Goal: Navigation & Orientation: Find specific page/section

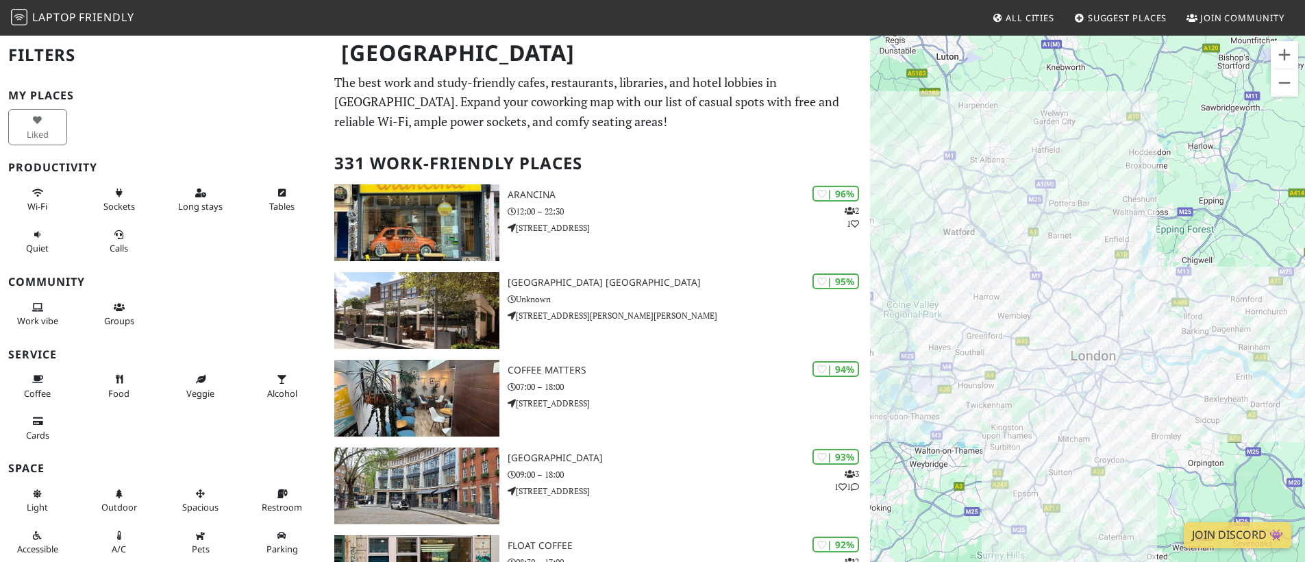
click at [1168, 384] on div "To navigate, press the arrow keys." at bounding box center [1087, 315] width 435 height 562
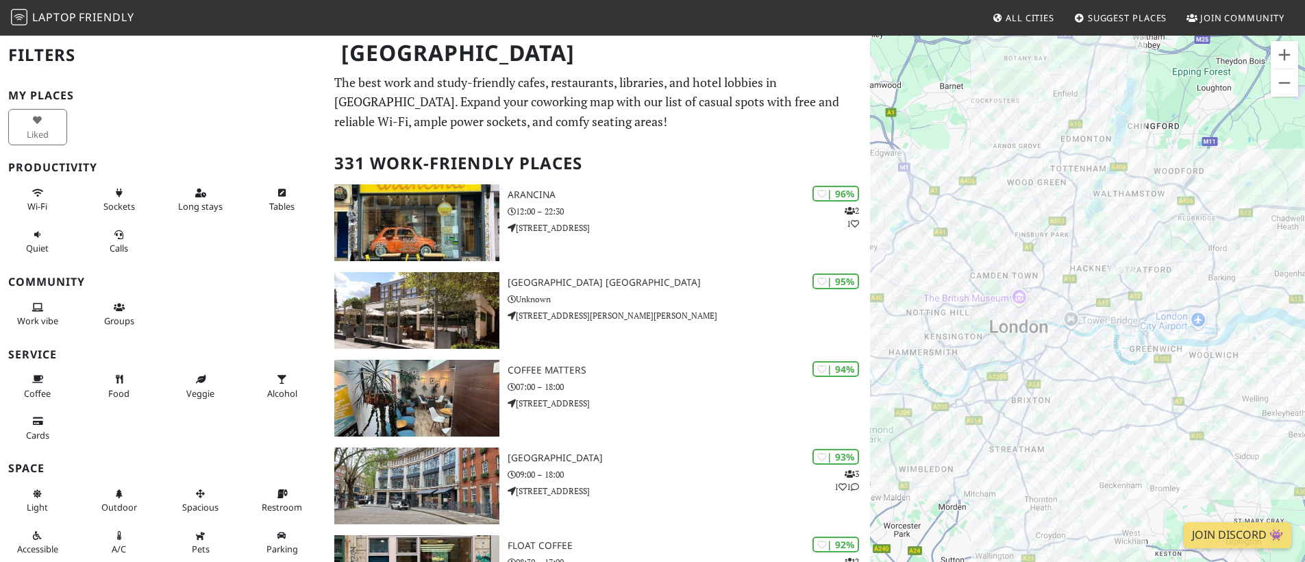
click at [1168, 384] on div "To navigate, press the arrow keys." at bounding box center [1087, 315] width 435 height 562
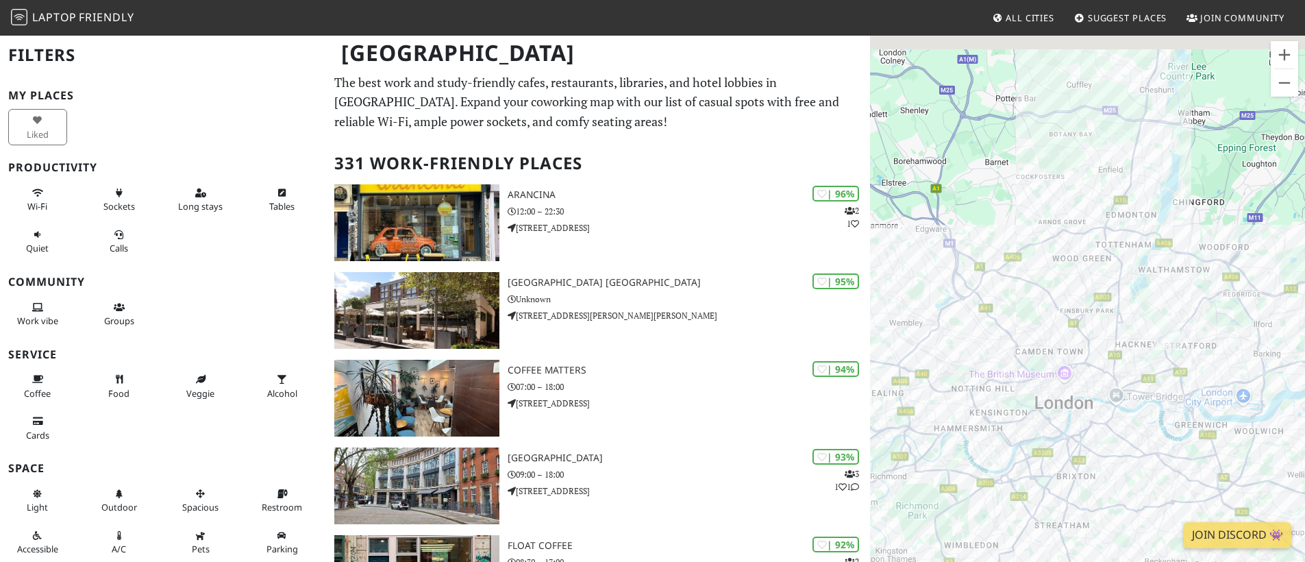
drag, startPoint x: 1079, startPoint y: 282, endPoint x: 1156, endPoint y: 265, distance: 78.5
click at [1126, 360] on div "To navigate, press the arrow keys." at bounding box center [1087, 315] width 435 height 562
click at [1156, 265] on div "To navigate, press the arrow keys." at bounding box center [1087, 315] width 435 height 562
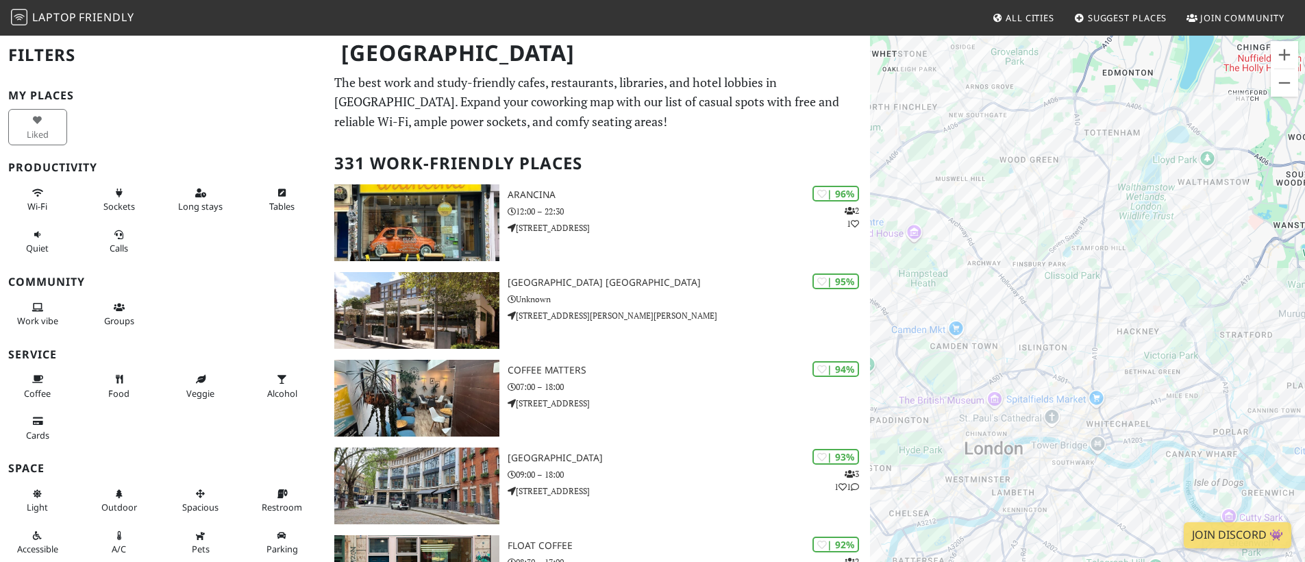
drag, startPoint x: 929, startPoint y: 413, endPoint x: 949, endPoint y: 313, distance: 102.0
click at [949, 314] on div "To navigate, press the arrow keys." at bounding box center [1087, 315] width 435 height 562
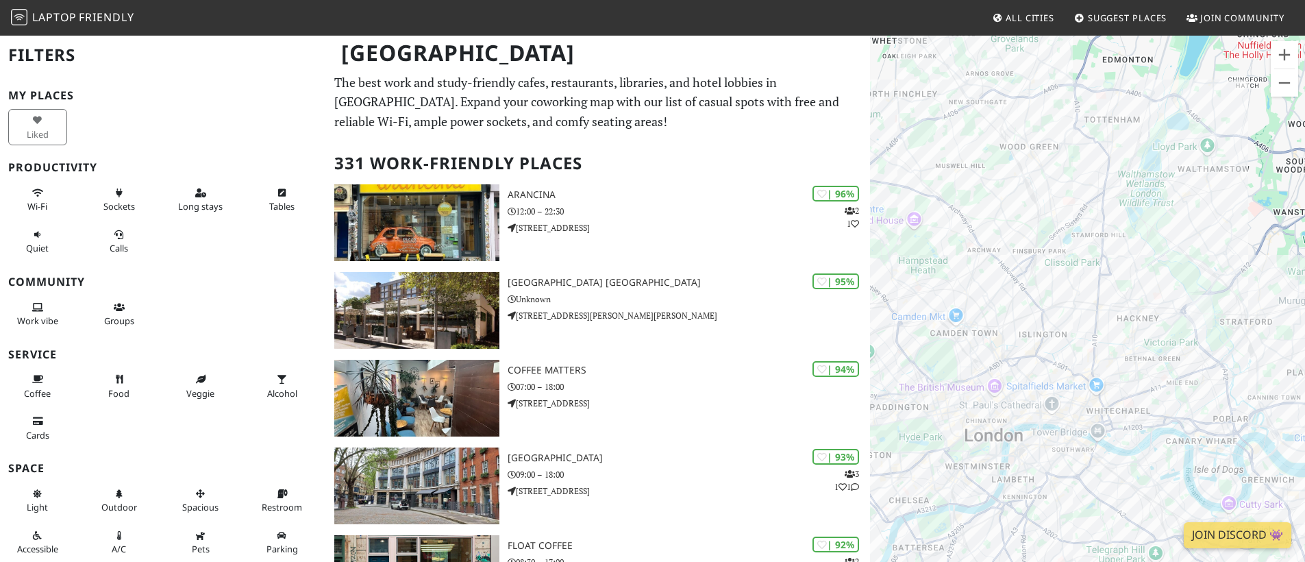
click at [1129, 430] on div "To navigate, press the arrow keys." at bounding box center [1087, 315] width 435 height 562
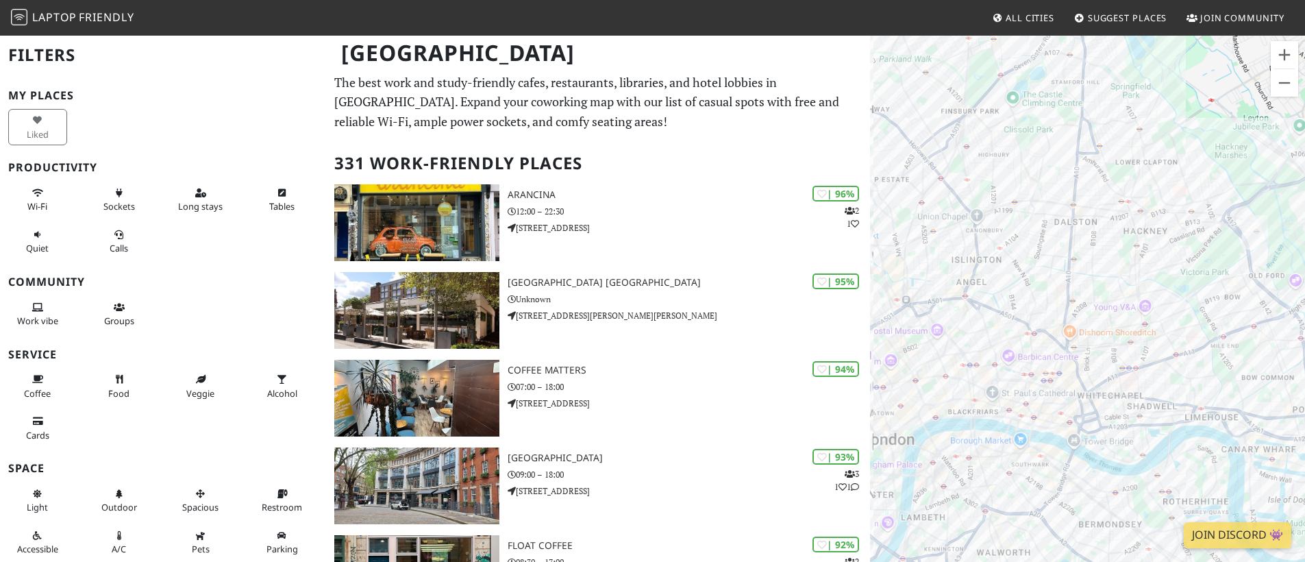
click at [1129, 430] on div "To navigate, press the arrow keys." at bounding box center [1087, 315] width 435 height 562
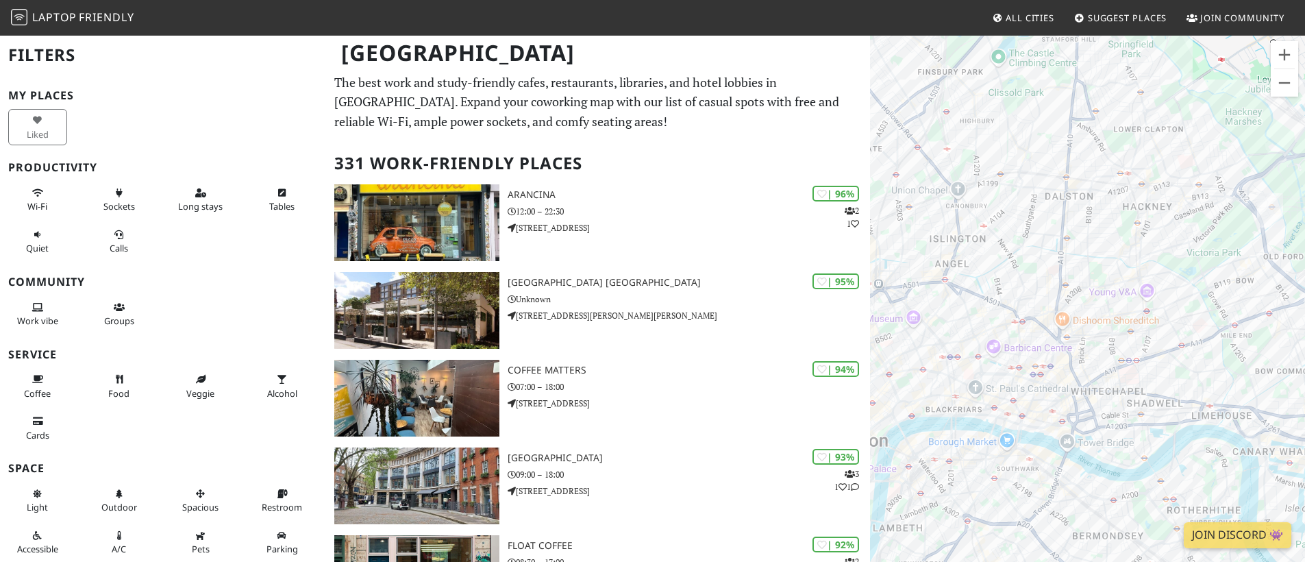
click at [1129, 430] on div "To navigate, press the arrow keys." at bounding box center [1087, 315] width 435 height 562
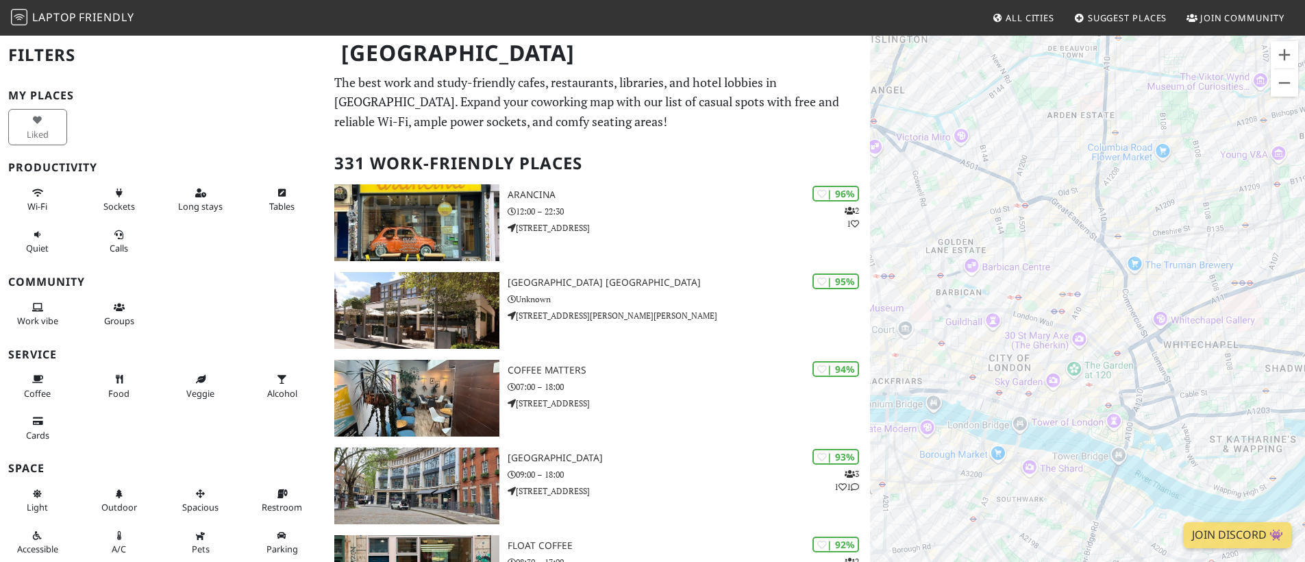
drag, startPoint x: 974, startPoint y: 355, endPoint x: 1090, endPoint y: 345, distance: 116.2
click at [1089, 346] on div "To navigate, press the arrow keys." at bounding box center [1087, 315] width 435 height 562
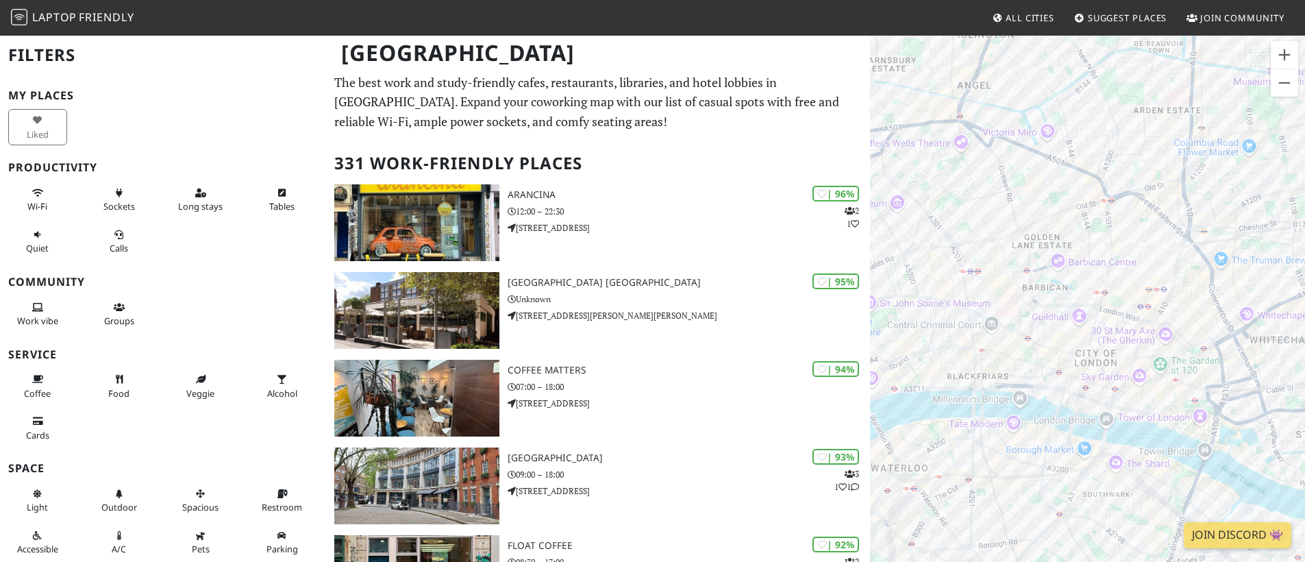
drag, startPoint x: 1026, startPoint y: 368, endPoint x: 1114, endPoint y: 365, distance: 87.7
click at [1114, 365] on div "To navigate, press the arrow keys." at bounding box center [1087, 315] width 435 height 562
click at [1010, 349] on div "To navigate, press the arrow keys." at bounding box center [1087, 315] width 435 height 562
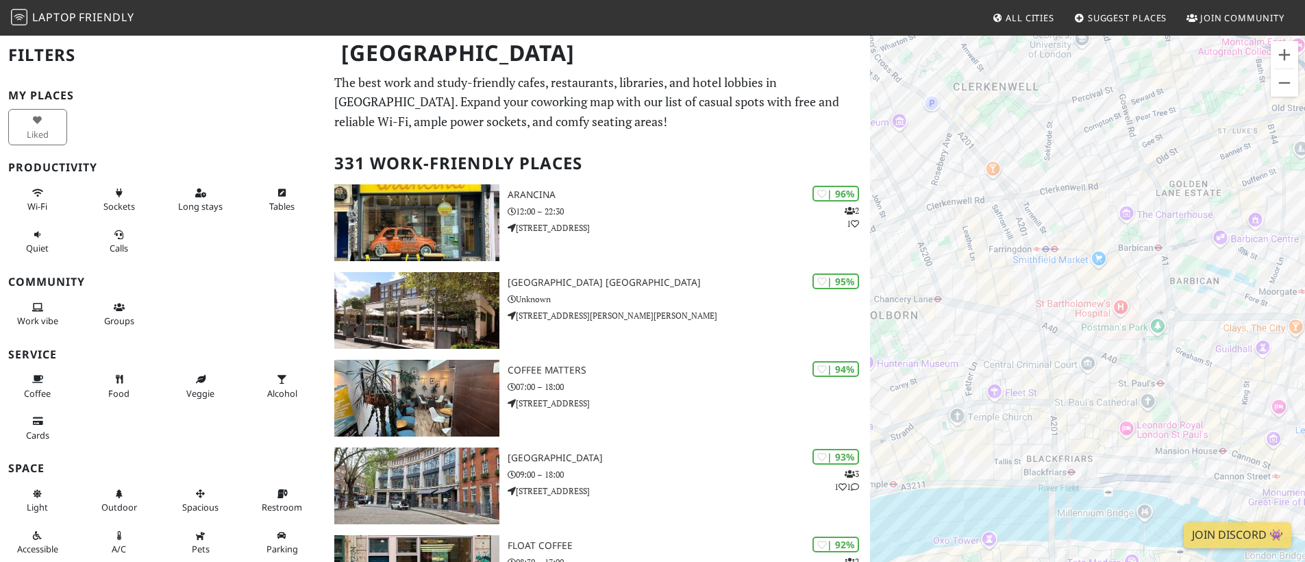
drag, startPoint x: 982, startPoint y: 332, endPoint x: 1096, endPoint y: 389, distance: 127.8
click at [1096, 389] on div "To navigate, press the arrow keys." at bounding box center [1087, 315] width 435 height 562
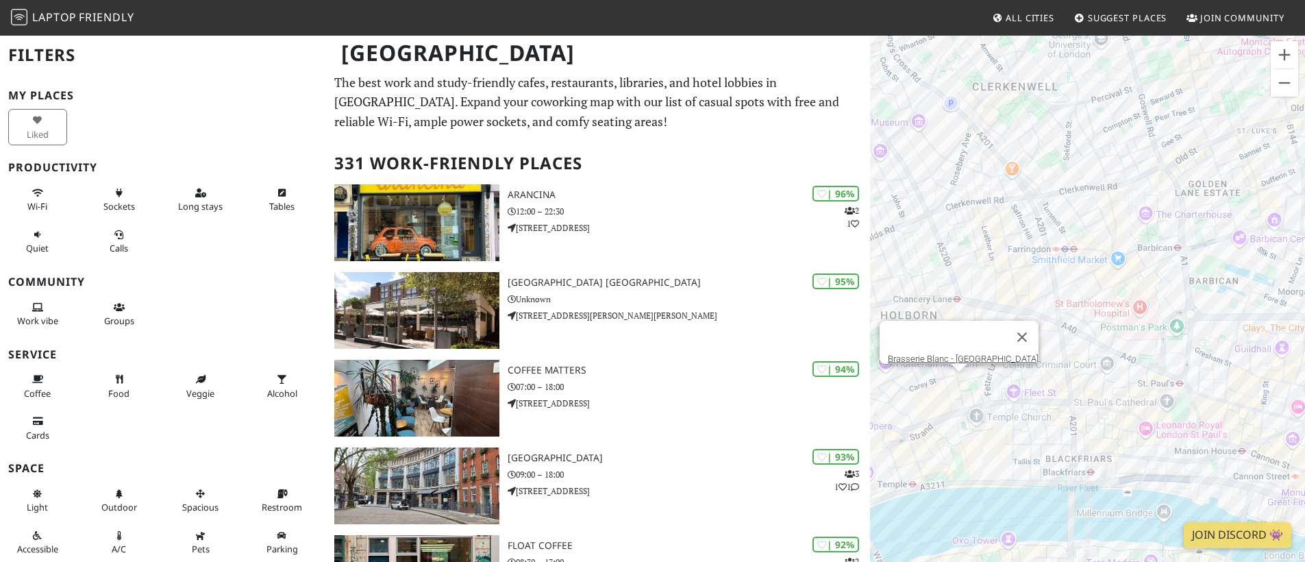
click at [941, 382] on div "To navigate, press the arrow keys. [GEOGRAPHIC_DATA]" at bounding box center [1087, 315] width 435 height 562
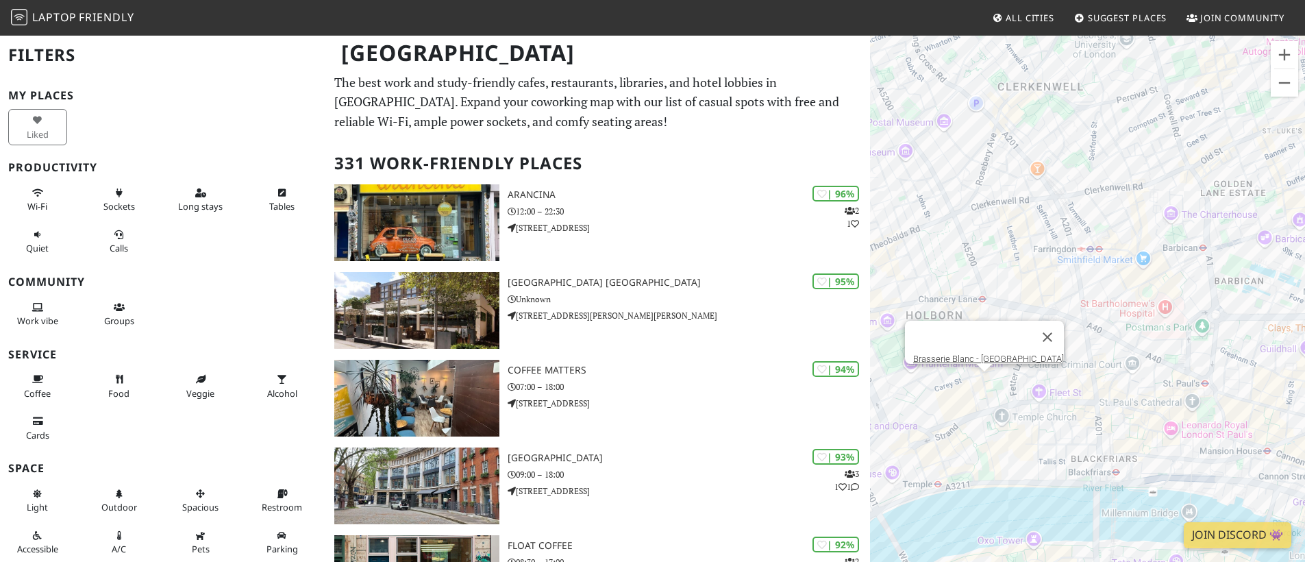
click at [989, 387] on div "To navigate, press the arrow keys. [GEOGRAPHIC_DATA]" at bounding box center [1087, 315] width 435 height 562
click at [978, 402] on div "To navigate, press the arrow keys. [GEOGRAPHIC_DATA] The Fleet Street Press" at bounding box center [1087, 315] width 435 height 562
click at [991, 447] on div "To navigate, press the arrow keys. The Fleet Street Press The Garden Room" at bounding box center [1087, 315] width 435 height 562
click at [970, 419] on link "The Garden Room" at bounding box center [995, 424] width 71 height 10
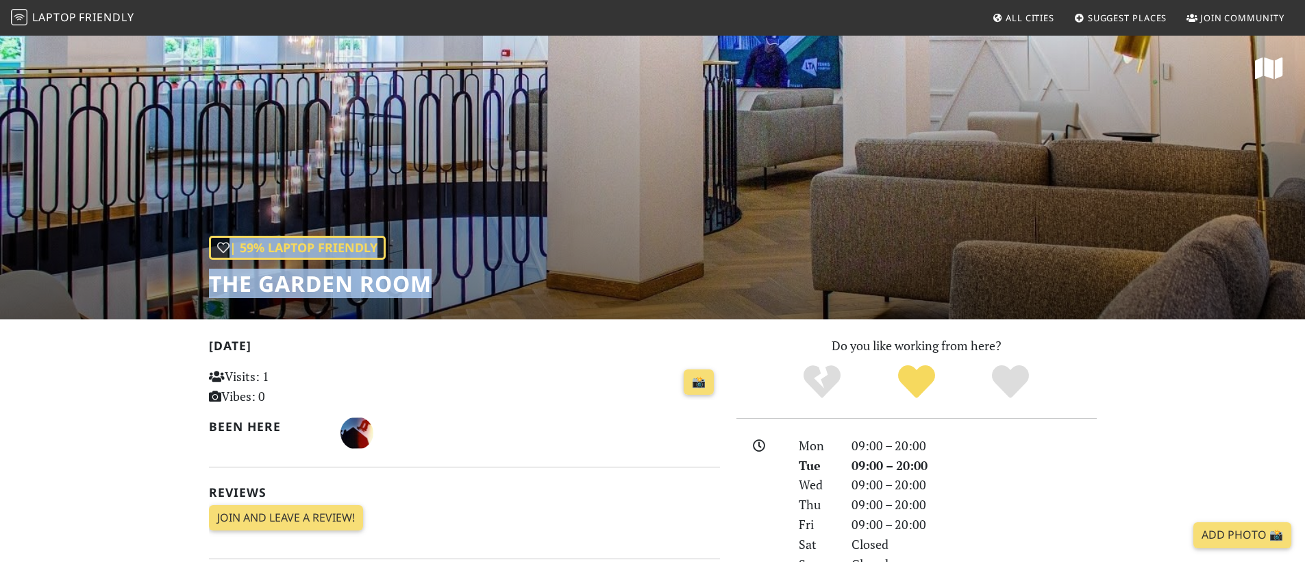
drag, startPoint x: 482, startPoint y: 294, endPoint x: 429, endPoint y: 283, distance: 53.9
click at [429, 283] on div "| 59% Laptop Friendly The Garden Room" at bounding box center [652, 176] width 1305 height 285
copy div "| 59% Laptop Friendly The Garden Room"
